Goal: Use online tool/utility

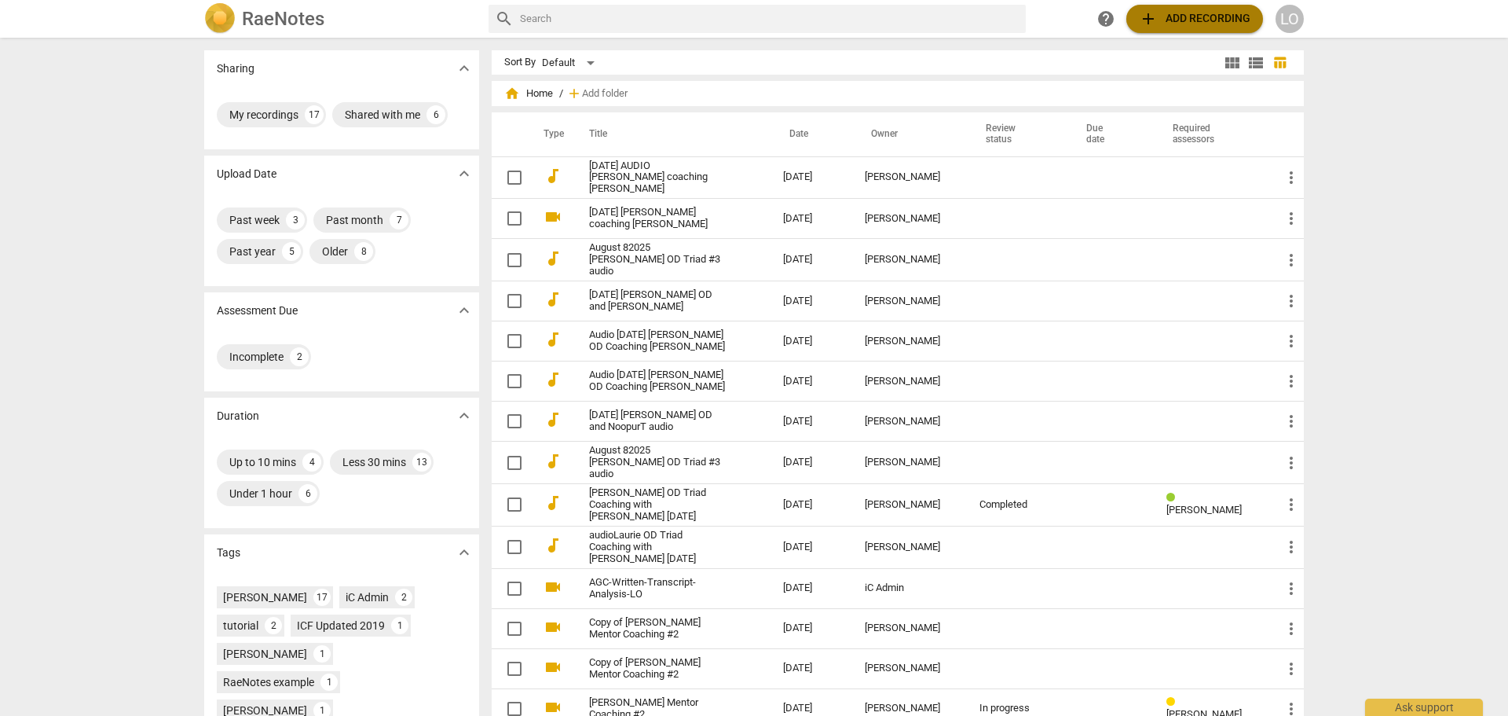
click at [1208, 13] on span "add Add recording" at bounding box center [1195, 18] width 112 height 19
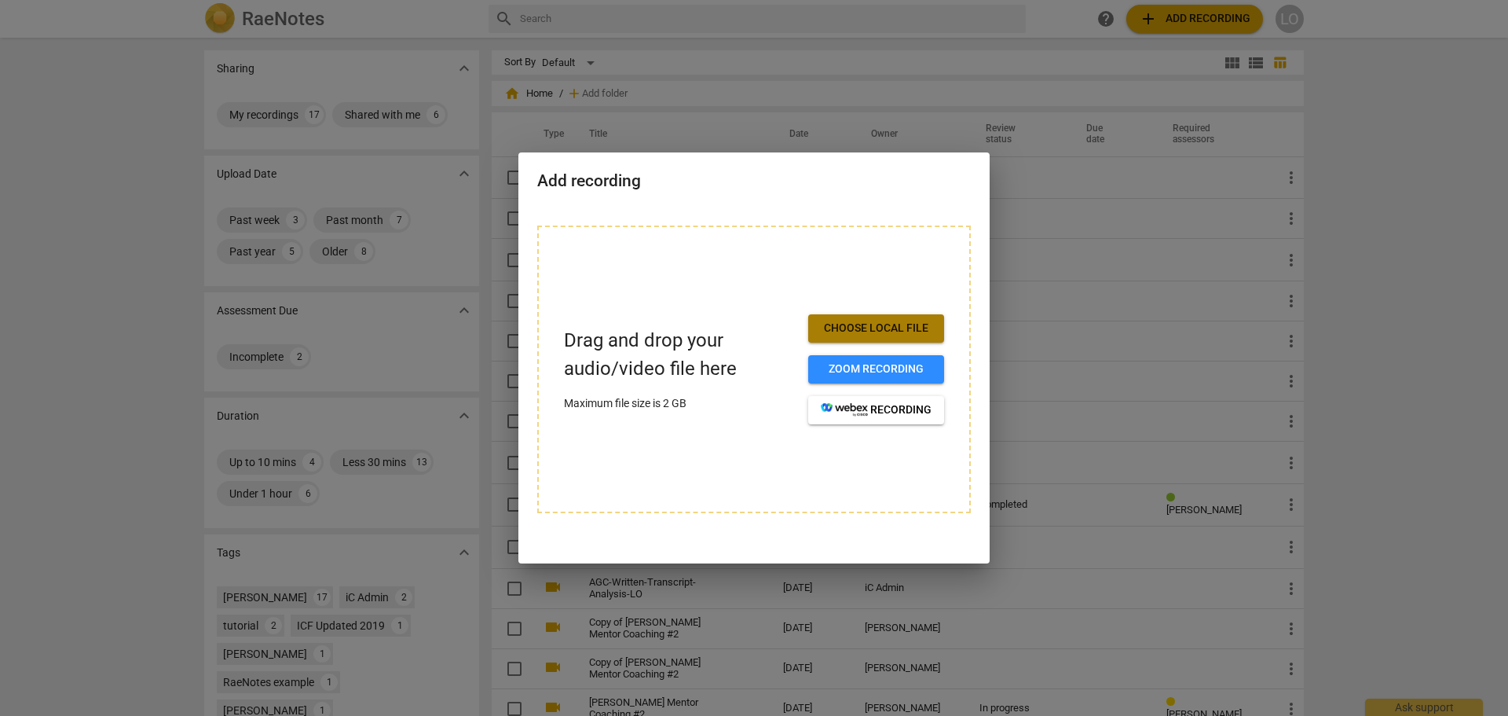
click at [876, 324] on span "Choose local file" at bounding box center [876, 329] width 111 height 16
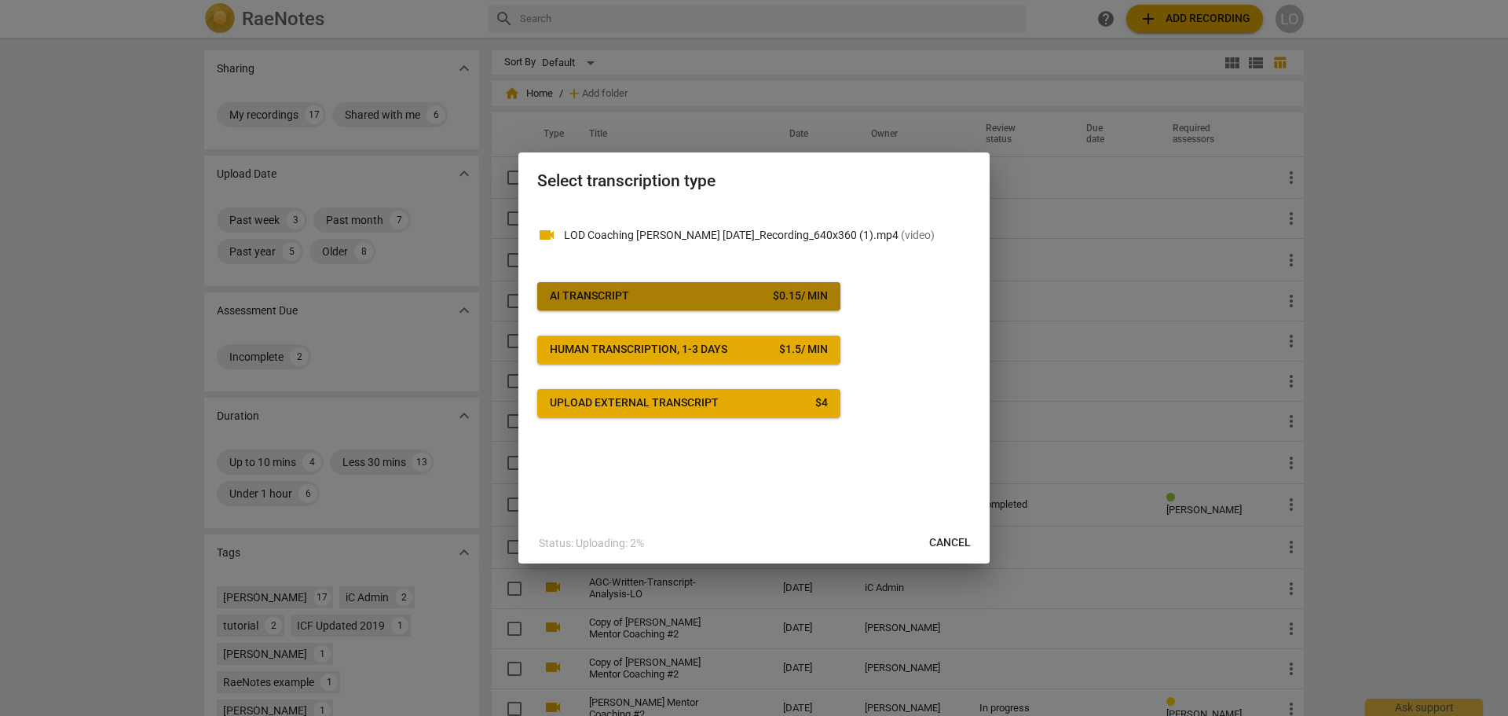
click at [602, 293] on div "AI Transcript" at bounding box center [589, 296] width 79 height 16
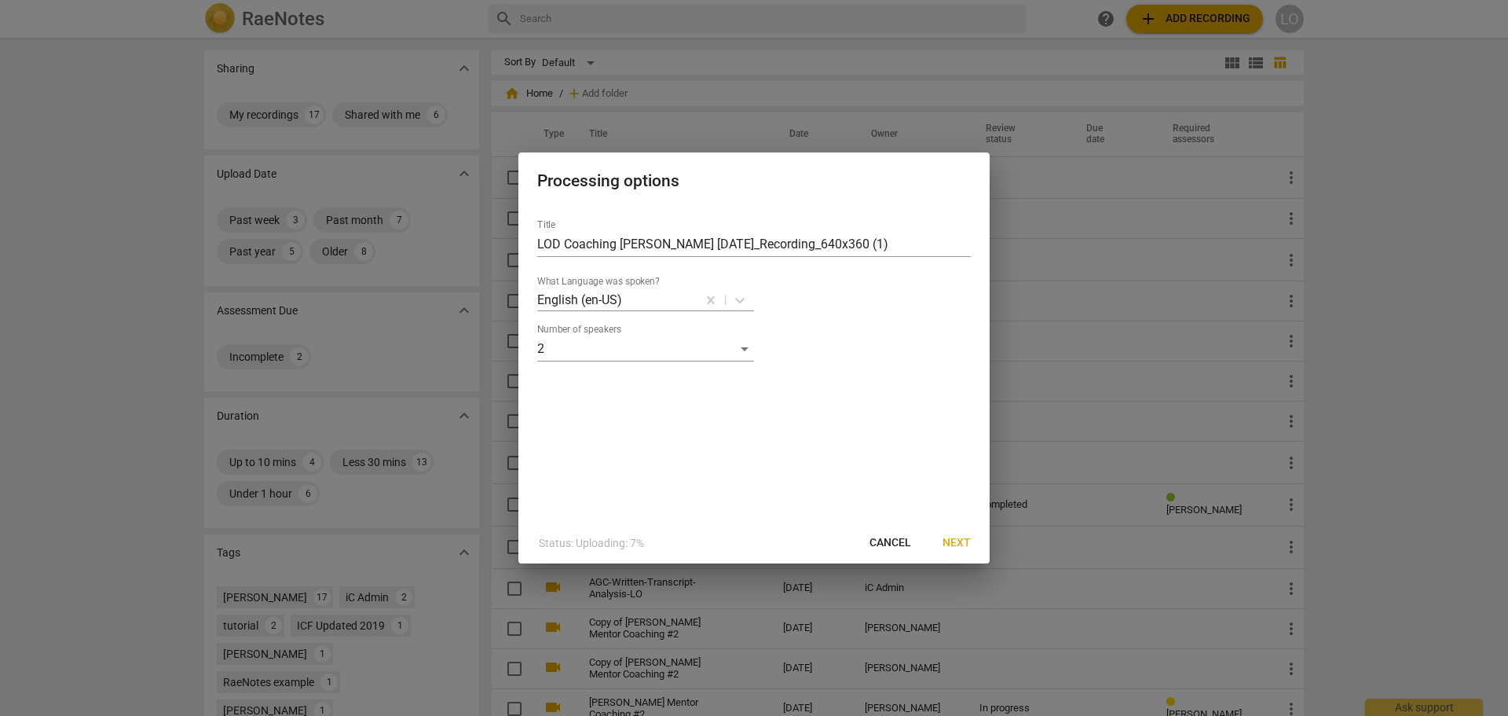
click at [950, 535] on span "Next" at bounding box center [957, 543] width 28 height 16
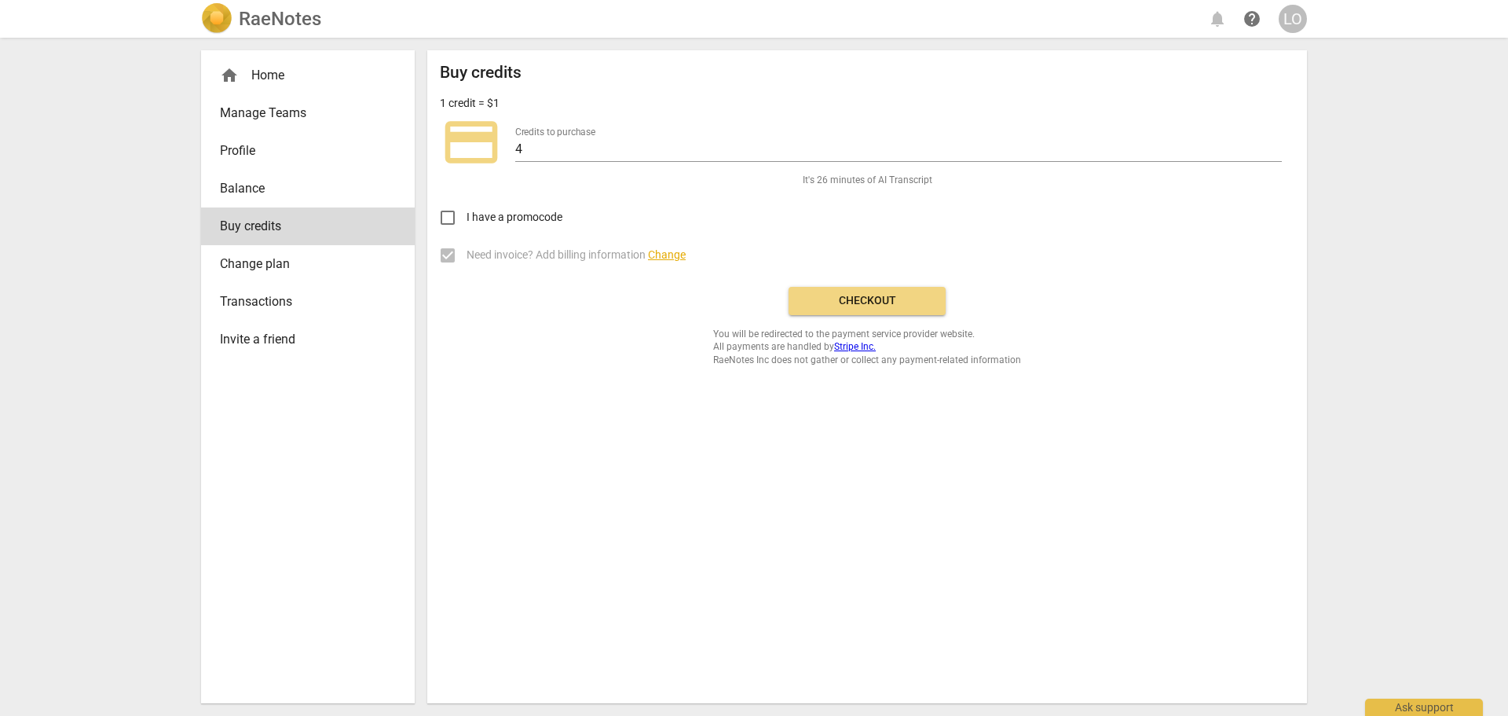
click at [866, 299] on span "Checkout" at bounding box center [867, 301] width 132 height 16
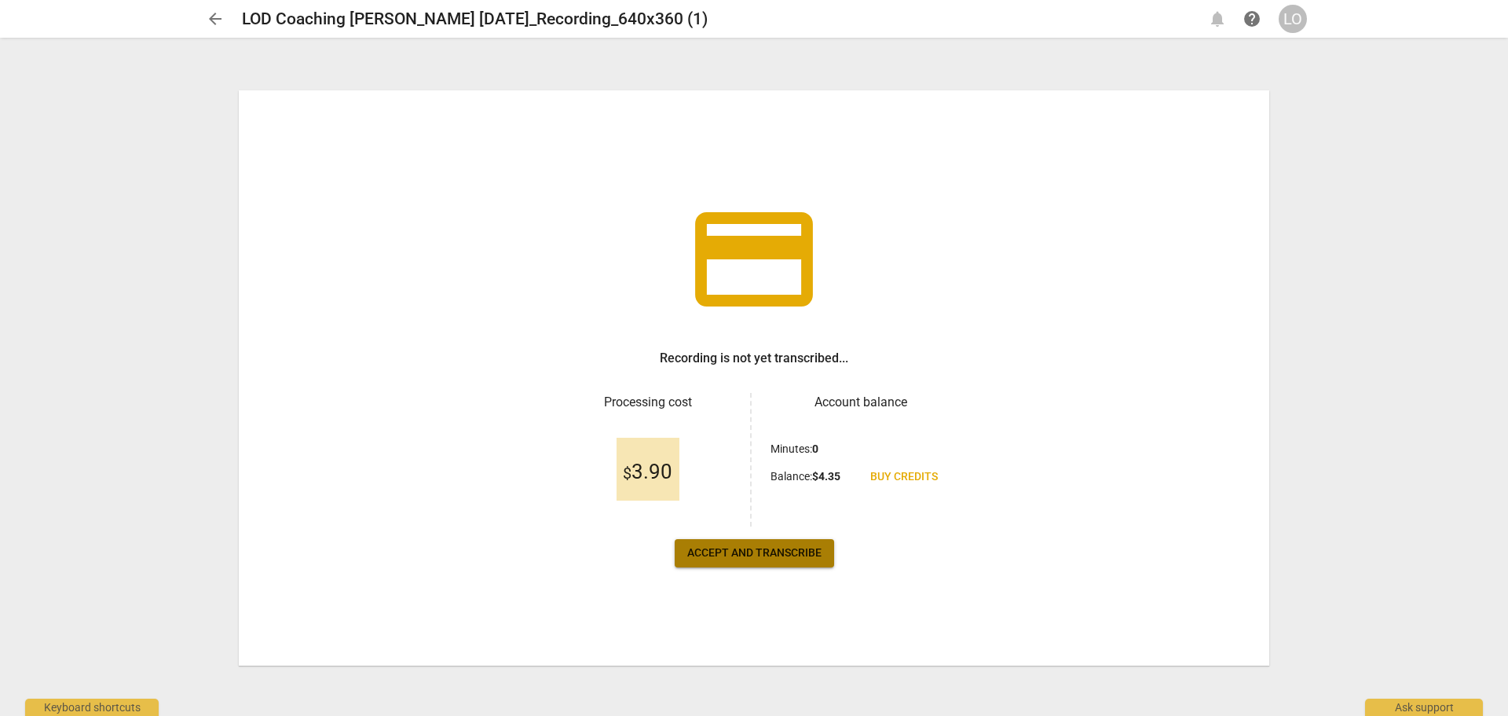
click at [767, 548] on span "Accept and transcribe" at bounding box center [754, 553] width 134 height 16
